Goal: Transaction & Acquisition: Purchase product/service

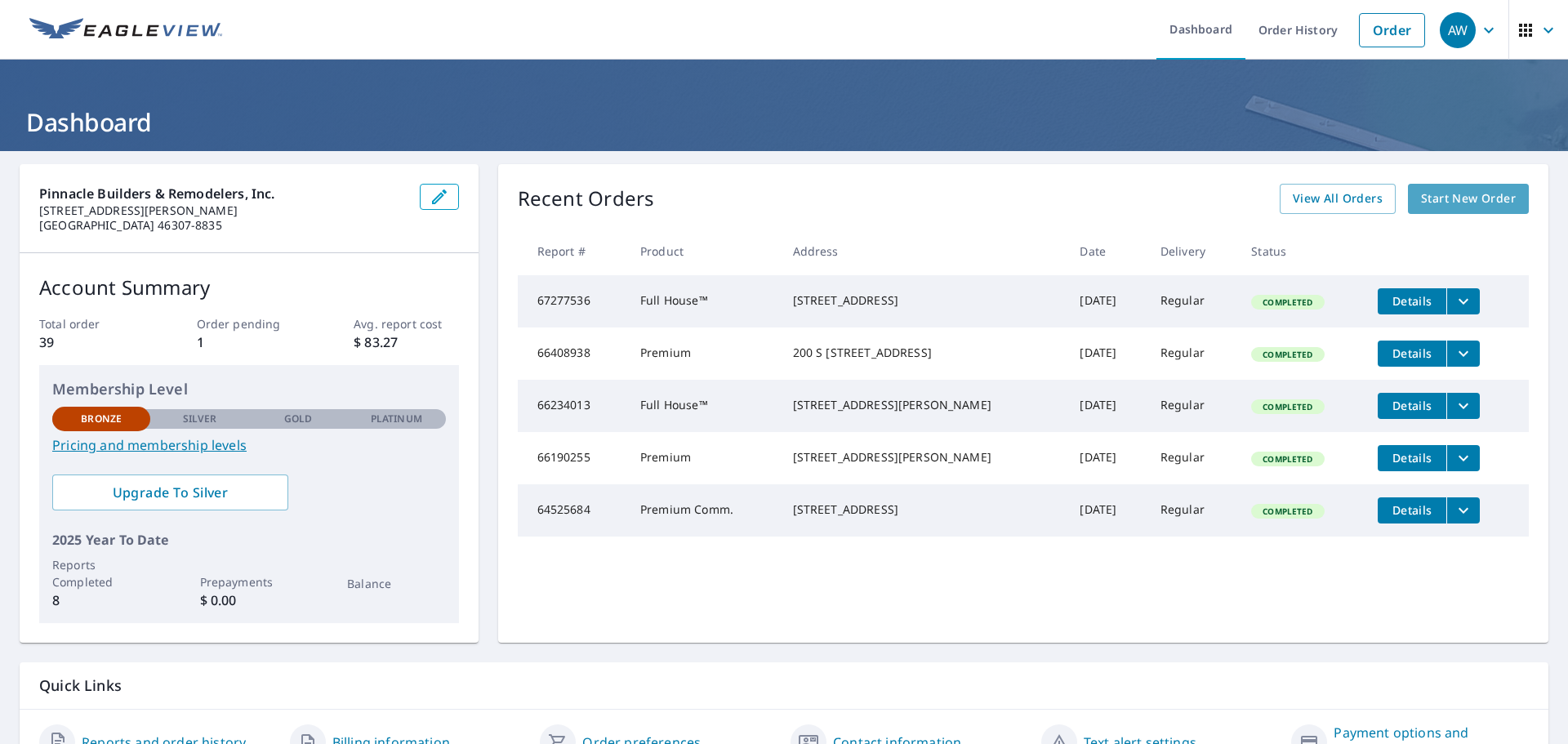
click at [1448, 194] on span "Start New Order" at bounding box center [1468, 198] width 95 height 21
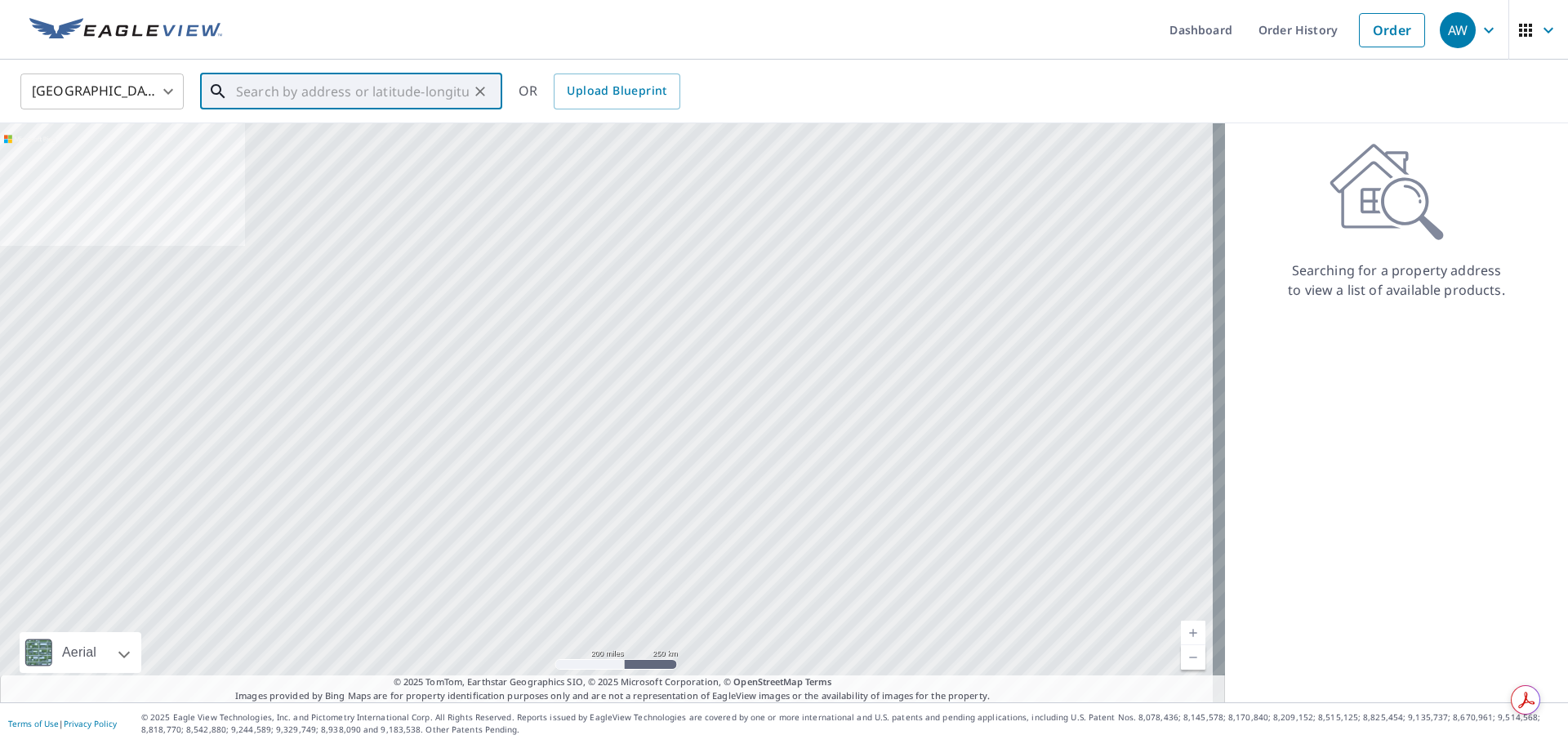
click at [307, 96] on input "text" at bounding box center [352, 91] width 233 height 45
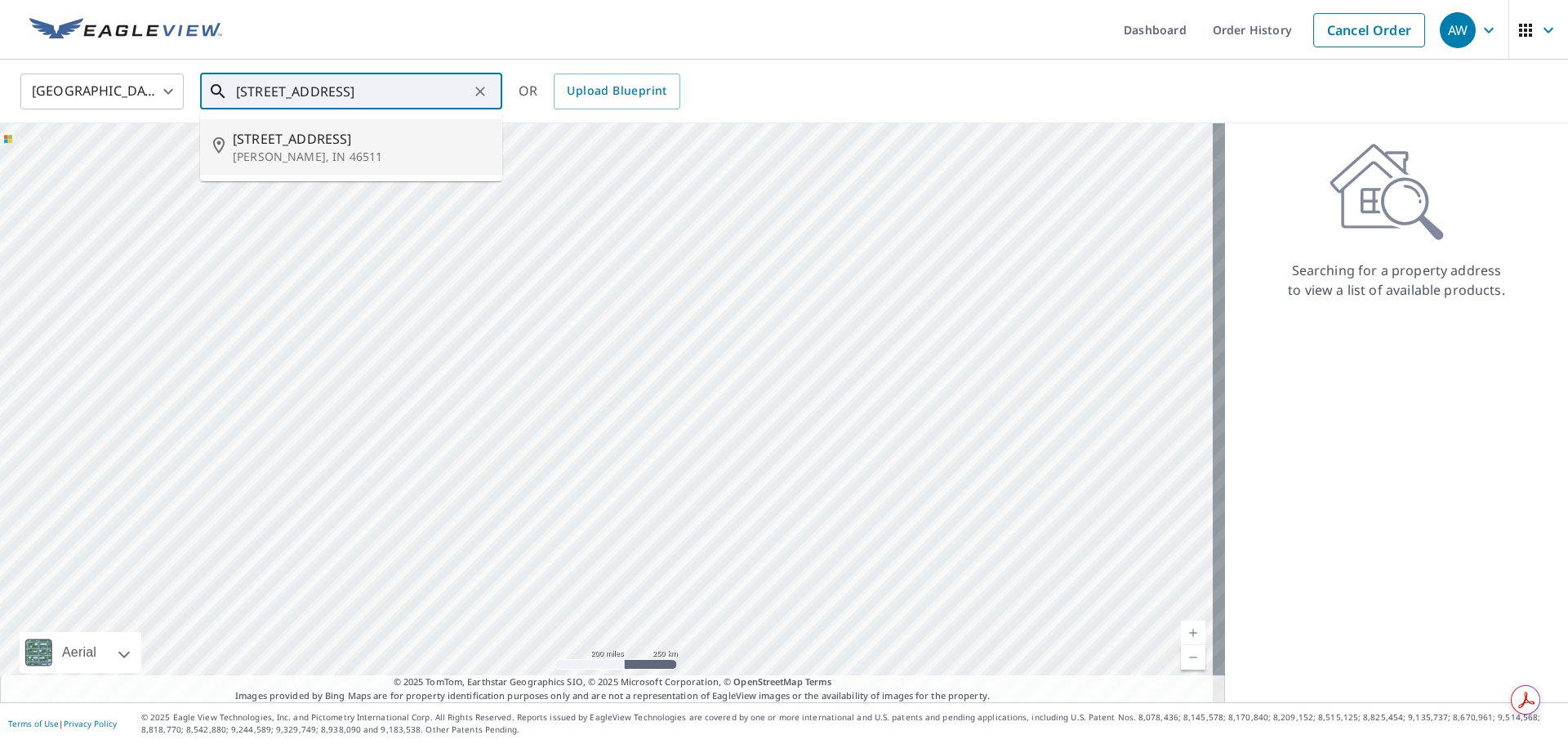
click at [361, 154] on p "[PERSON_NAME], IN 46511" at bounding box center [361, 157] width 256 height 16
type input "[STREET_ADDRESS][PERSON_NAME]"
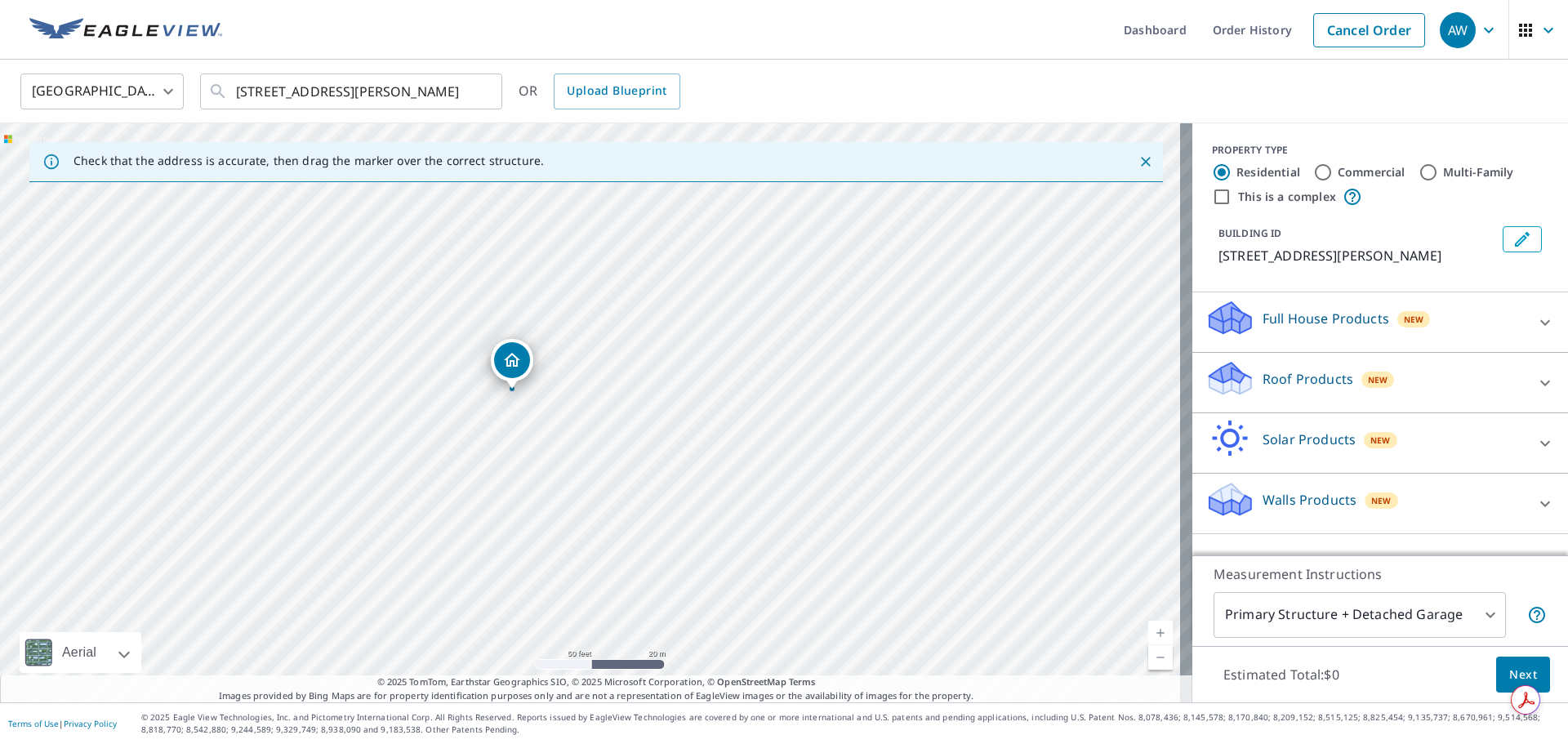
click at [1449, 326] on div "Full House Products New" at bounding box center [1365, 322] width 320 height 46
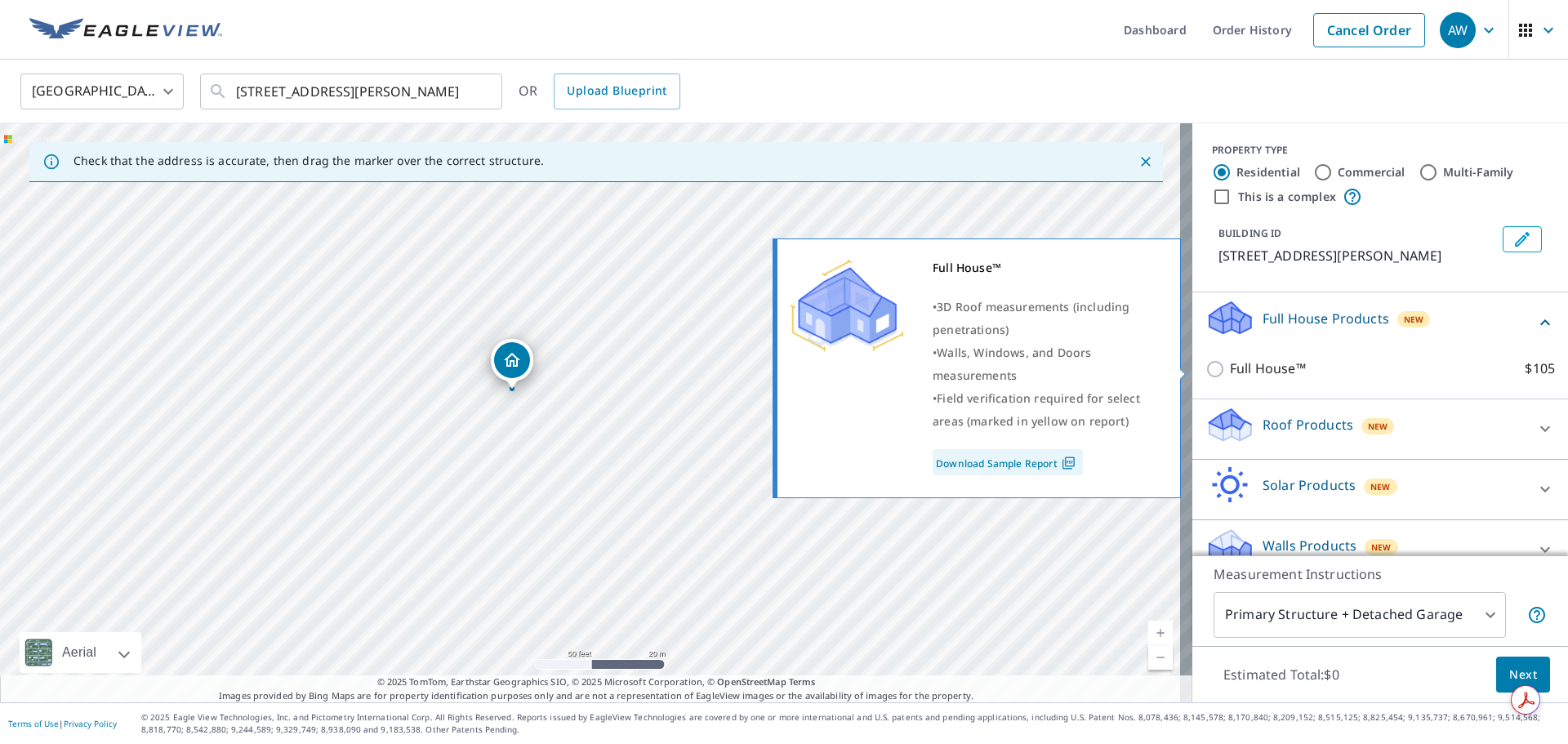
click at [1257, 363] on p "Full House™" at bounding box center [1267, 368] width 76 height 21
click at [1230, 363] on input "Full House™ $105" at bounding box center [1217, 369] width 24 height 20
checkbox input "true"
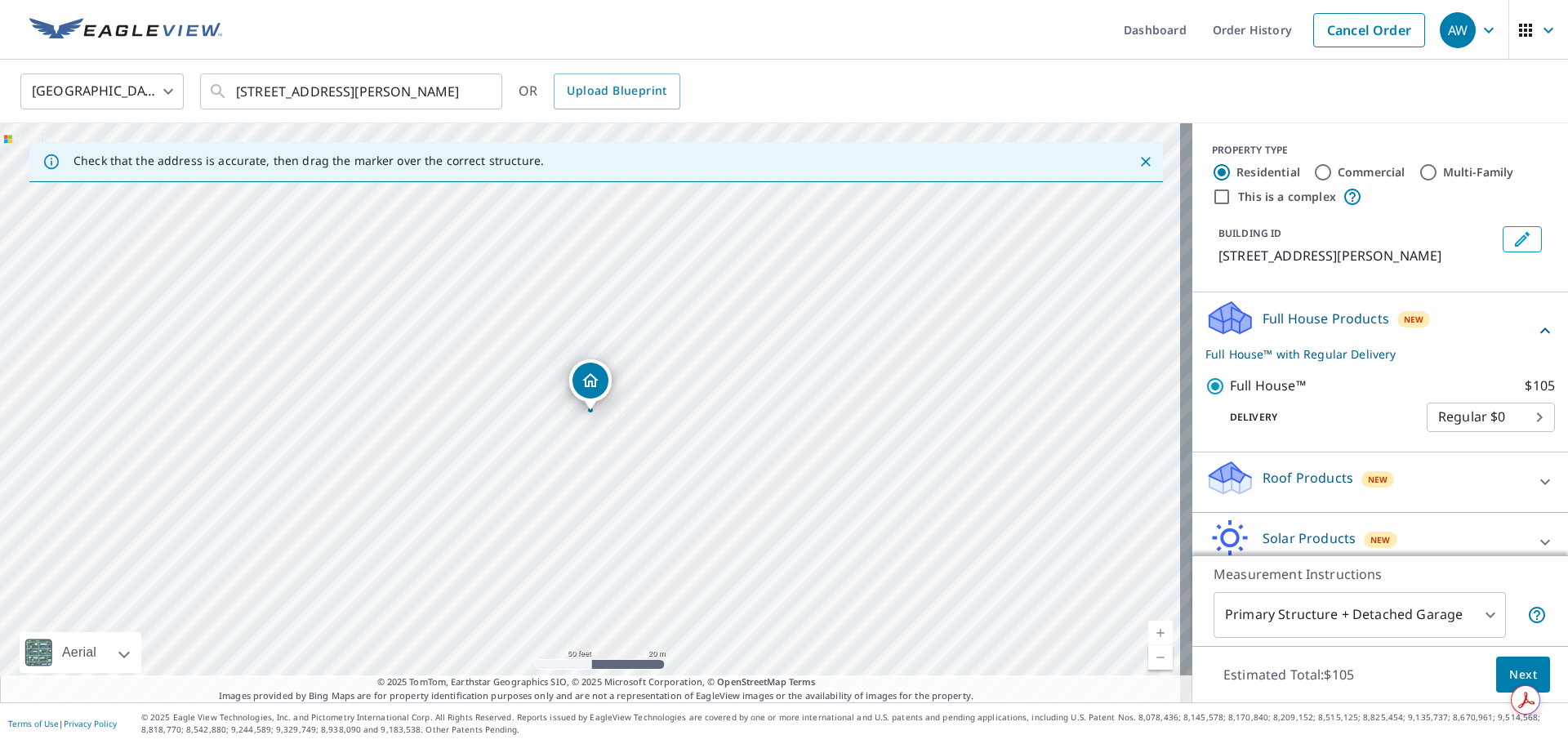
scroll to position [79, 0]
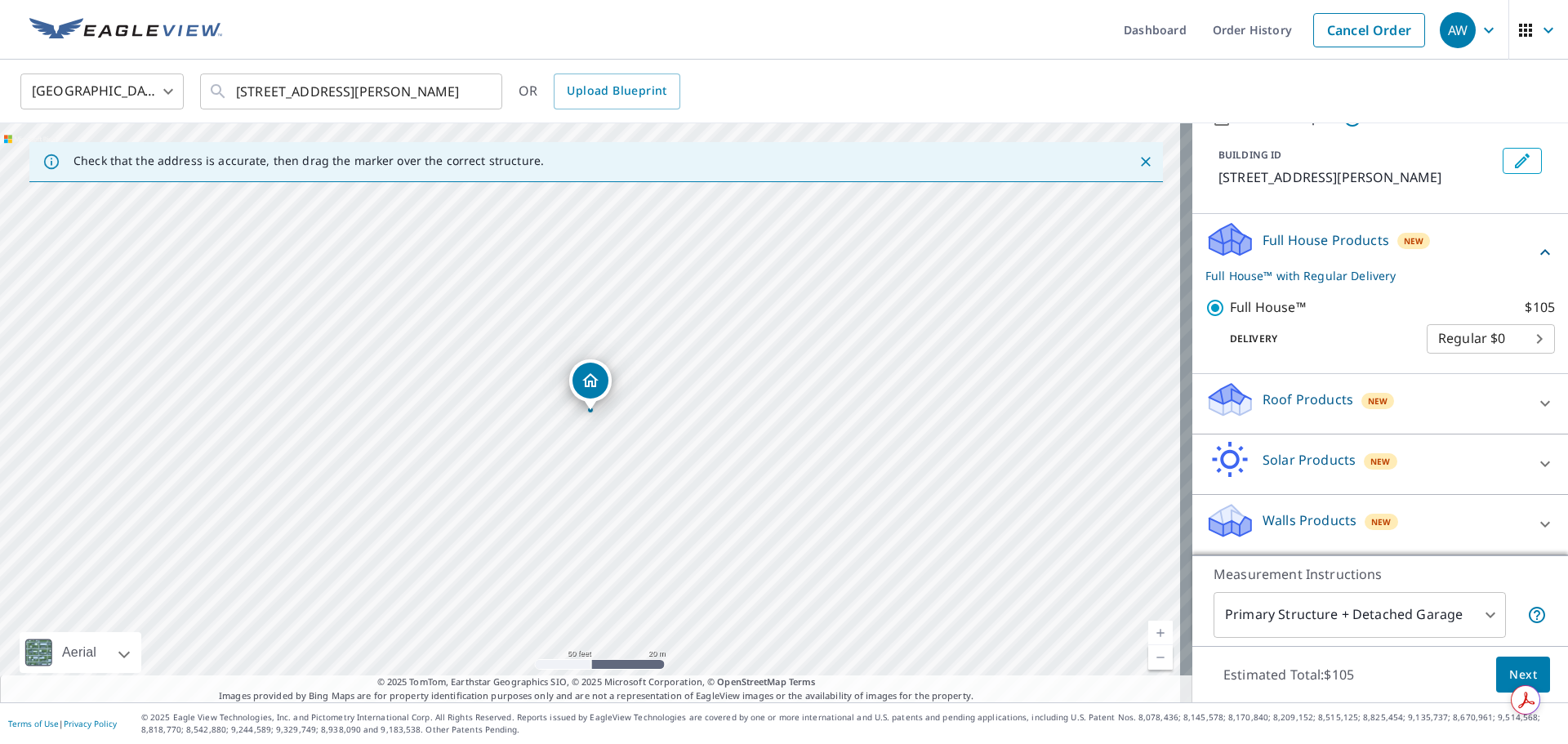
click at [1513, 668] on span "Next" at bounding box center [1522, 674] width 28 height 21
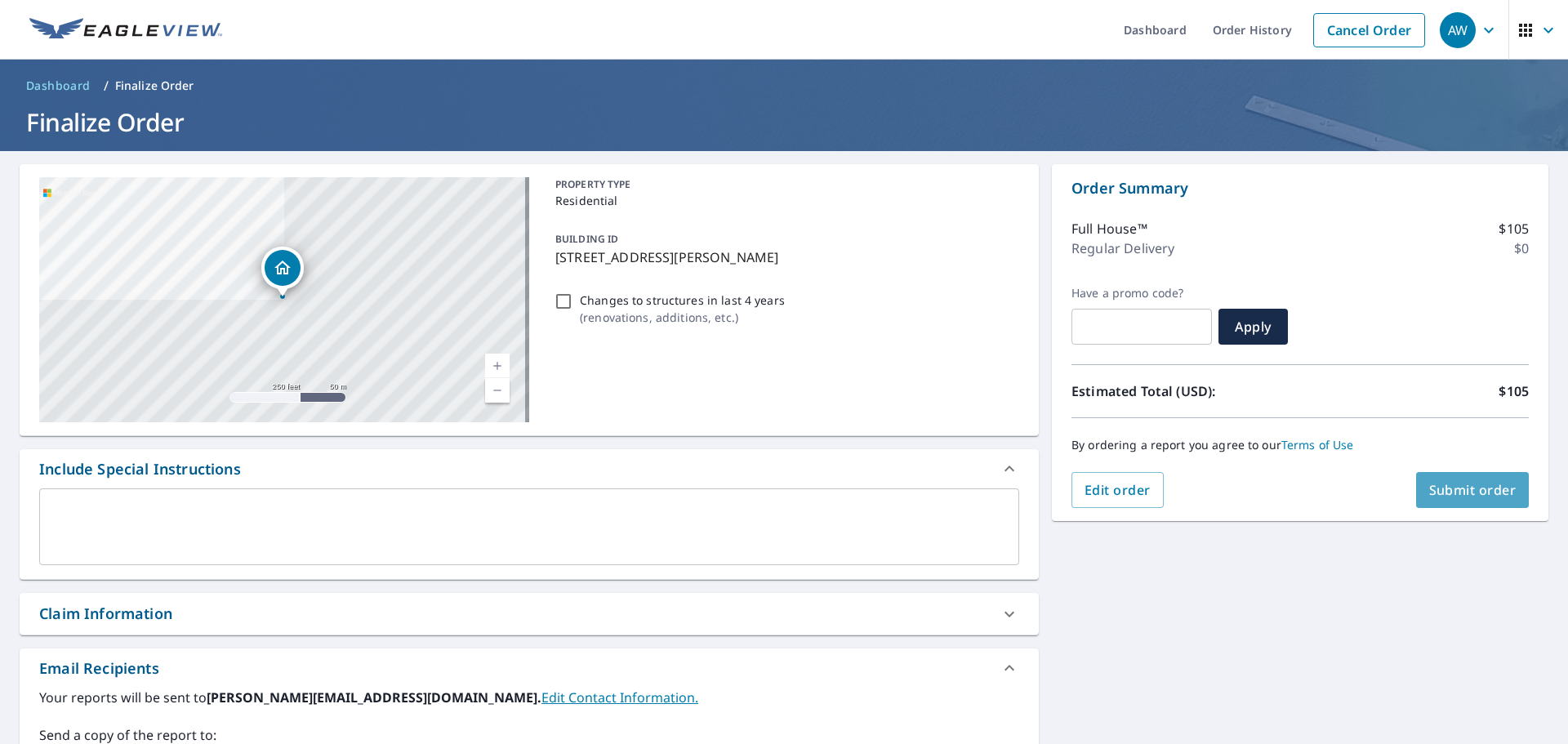
click at [1455, 493] on span "Submit order" at bounding box center [1473, 490] width 87 height 18
